Goal: Task Accomplishment & Management: Manage account settings

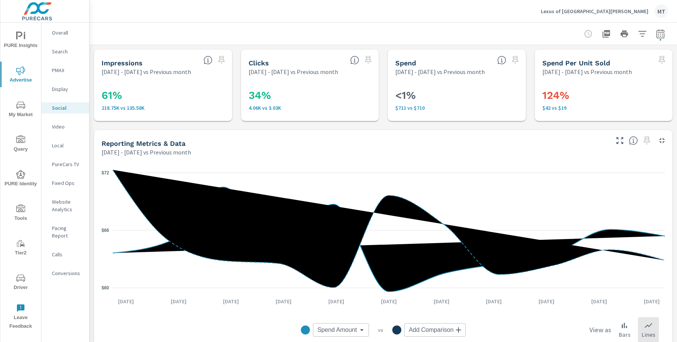
click at [624, 9] on p "Lexus of [GEOGRAPHIC_DATA][PERSON_NAME]" at bounding box center [595, 11] width 108 height 7
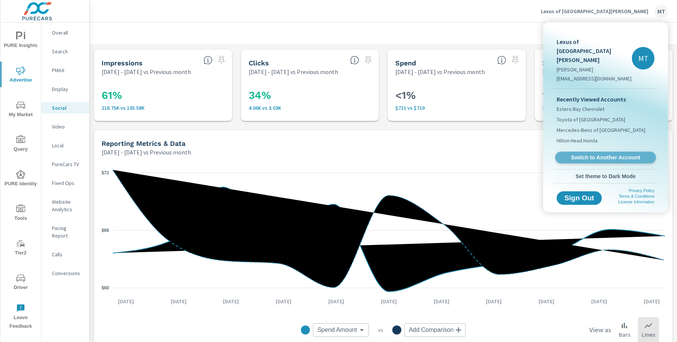
click at [595, 154] on span "Switch to Another Account" at bounding box center [605, 157] width 92 height 7
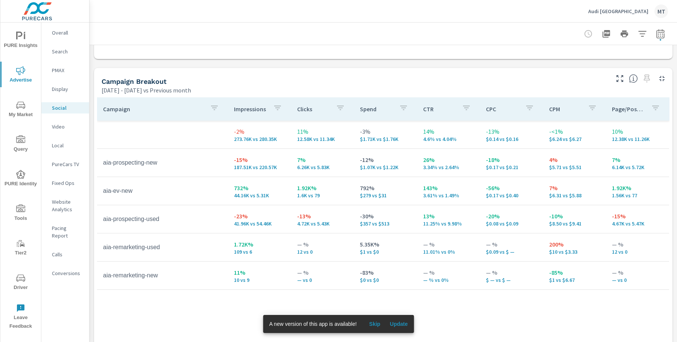
scroll to position [347, 0]
